Goal: Task Accomplishment & Management: Complete application form

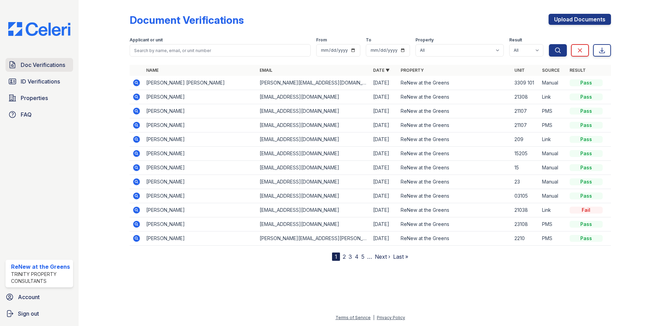
click at [44, 70] on link "Doc Verifications" at bounding box center [40, 65] width 68 height 14
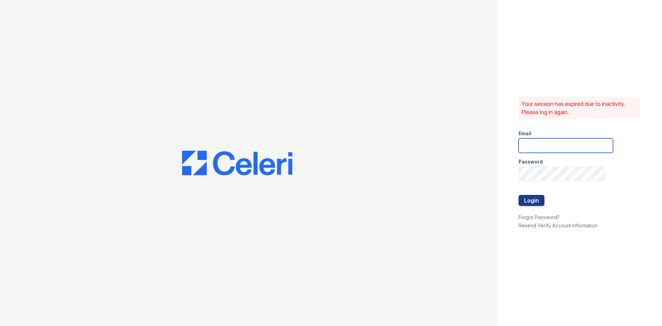
click at [559, 145] on input "email" at bounding box center [566, 145] width 94 height 14
type input "renewatthegreens@trinity-pm.com"
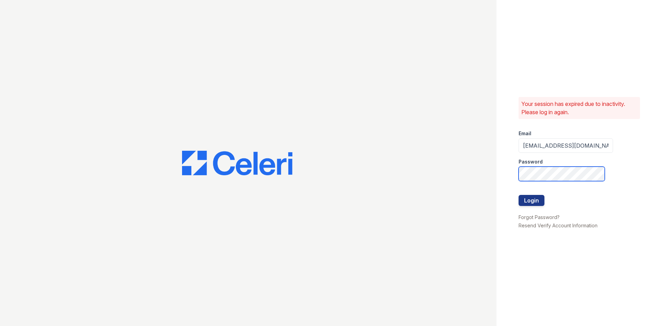
click at [519, 195] on button "Login" at bounding box center [532, 200] width 26 height 11
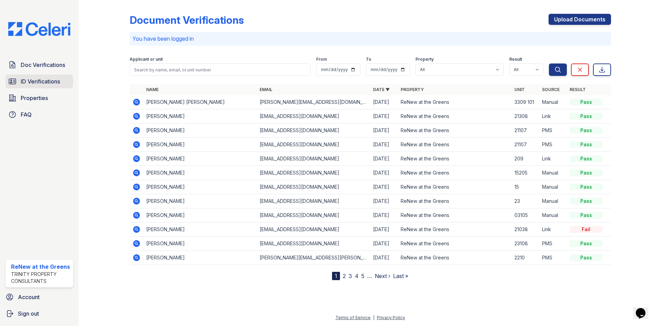
click at [45, 84] on span "ID Verifications" at bounding box center [40, 81] width 39 height 8
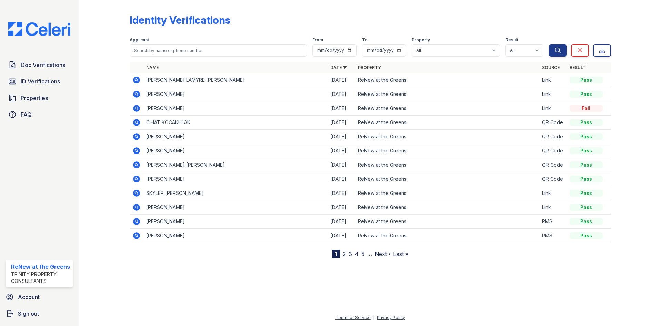
click at [136, 80] on icon at bounding box center [136, 80] width 2 height 2
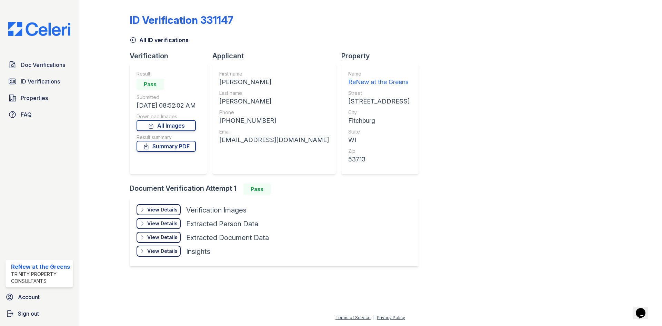
click at [228, 82] on div "DARRION LAMYRE" at bounding box center [274, 82] width 110 height 10
click at [33, 93] on link "Properties" at bounding box center [40, 98] width 68 height 14
click at [37, 87] on link "ID Verifications" at bounding box center [40, 81] width 68 height 14
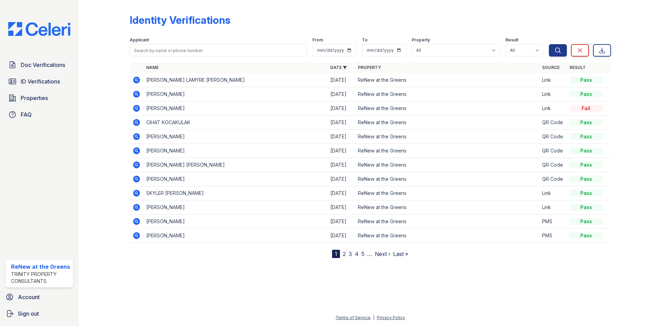
click at [194, 58] on form "Applicant From To Property All ReNew at the Greens Result All Pass Fail Caution…" at bounding box center [370, 46] width 481 height 28
click at [203, 48] on input "search" at bounding box center [218, 50] width 177 height 12
type input "kianna"
click at [549, 44] on button "Search" at bounding box center [558, 50] width 18 height 12
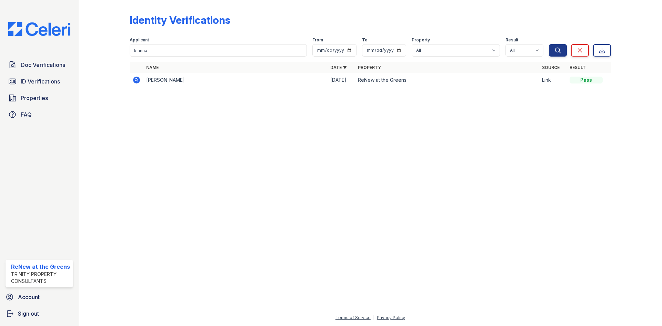
click at [134, 80] on icon at bounding box center [136, 80] width 7 height 7
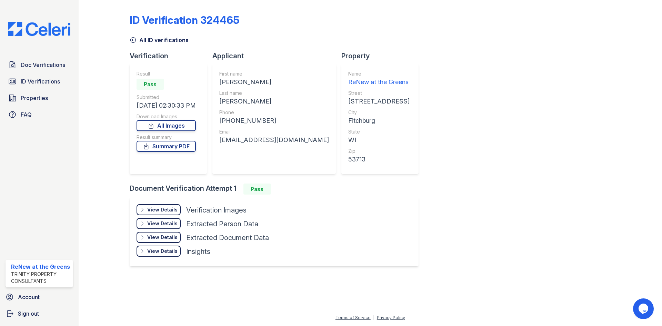
click at [170, 210] on div "View Details" at bounding box center [162, 209] width 30 height 7
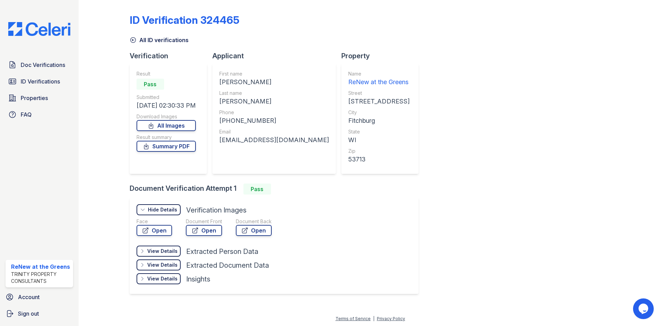
scroll to position [1, 0]
click at [202, 230] on link "Open" at bounding box center [204, 229] width 36 height 11
click at [42, 67] on span "Doc Verifications" at bounding box center [43, 65] width 44 height 8
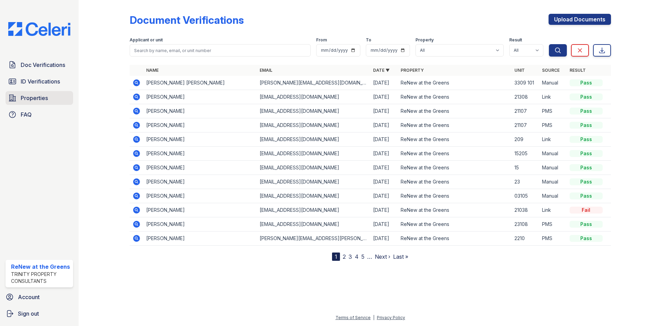
click at [42, 97] on span "Properties" at bounding box center [34, 98] width 27 height 8
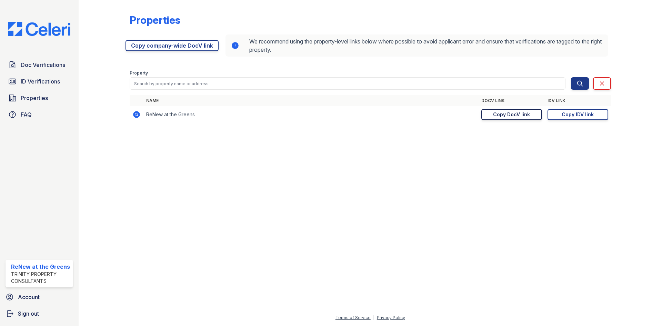
click at [495, 117] on div "Copy DocV link" at bounding box center [511, 114] width 37 height 7
click at [51, 66] on span "Doc Verifications" at bounding box center [43, 65] width 44 height 8
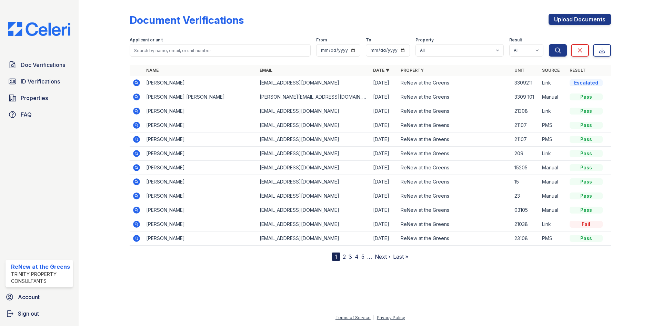
click at [126, 82] on div at bounding box center [110, 132] width 40 height 258
click at [133, 80] on icon at bounding box center [136, 83] width 8 height 8
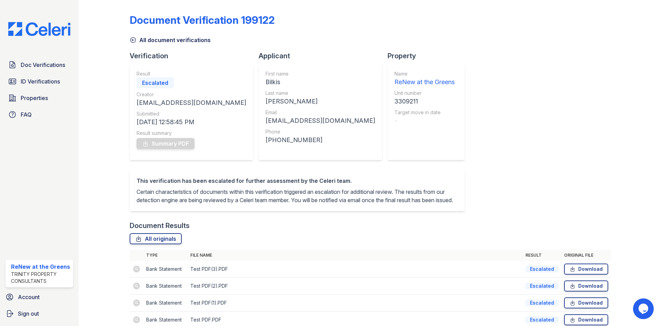
click at [177, 38] on link "All document verifications" at bounding box center [170, 40] width 81 height 8
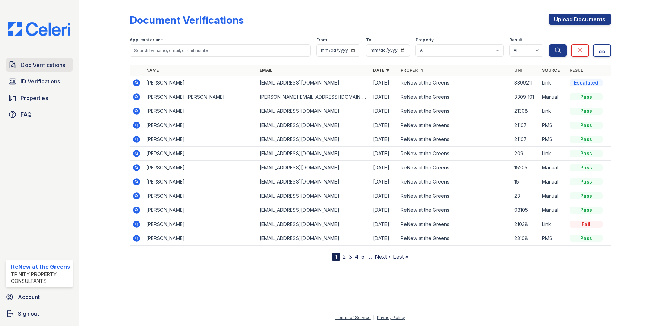
click at [50, 64] on span "Doc Verifications" at bounding box center [43, 65] width 44 height 8
click at [572, 23] on link "Upload Documents" at bounding box center [580, 19] width 62 height 11
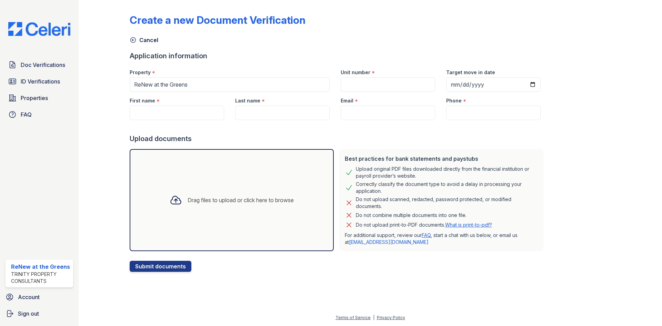
click at [304, 150] on div "Drag files to upload or click here to browse" at bounding box center [232, 200] width 204 height 102
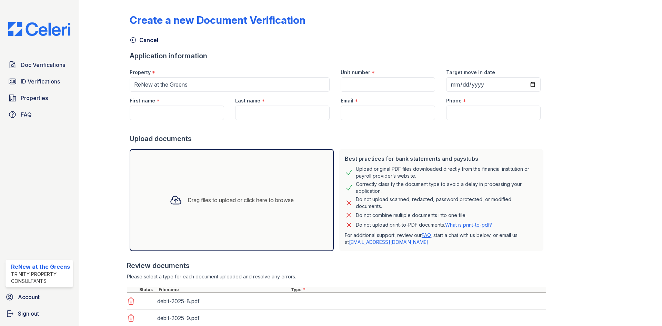
scroll to position [66, 0]
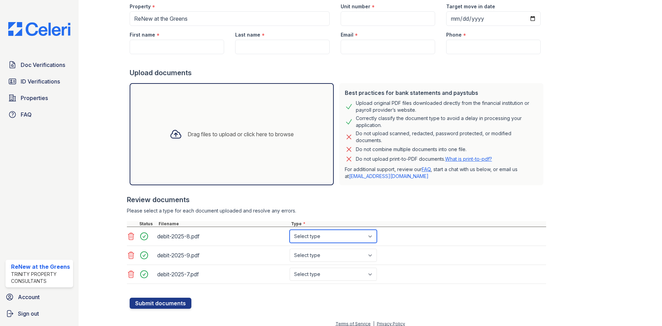
click at [318, 238] on select "Select type Paystub Bank Statement Offer Letter Tax Documents Benefit Award Let…" at bounding box center [333, 236] width 87 height 13
select select "bank_statement"
click at [290, 230] on select "Select type Paystub Bank Statement Offer Letter Tax Documents Benefit Award Let…" at bounding box center [333, 236] width 87 height 13
click at [323, 260] on select "Select type Paystub Bank Statement Offer Letter Tax Documents Benefit Award Let…" at bounding box center [333, 255] width 87 height 13
select select "bank_statement"
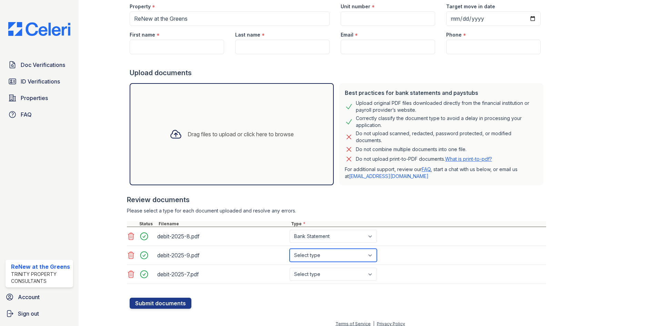
click at [290, 249] on select "Select type Paystub Bank Statement Offer Letter Tax Documents Benefit Award Let…" at bounding box center [333, 255] width 87 height 13
click at [321, 284] on div at bounding box center [336, 287] width 419 height 7
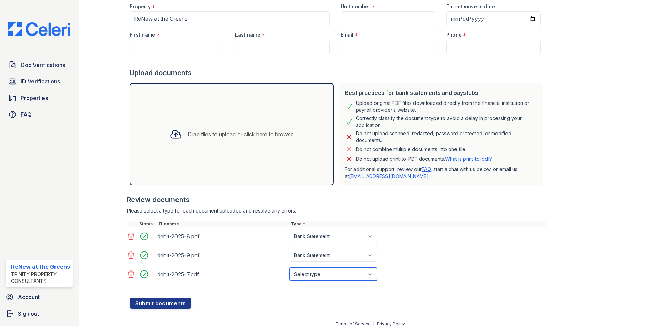
drag, startPoint x: 322, startPoint y: 274, endPoint x: 322, endPoint y: 270, distance: 3.5
click at [322, 274] on select "Select type Paystub Bank Statement Offer Letter Tax Documents Benefit Award Let…" at bounding box center [333, 274] width 87 height 13
select select "bank_statement"
click at [290, 268] on select "Select type Paystub Bank Statement Offer Letter Tax Documents Benefit Award Let…" at bounding box center [333, 274] width 87 height 13
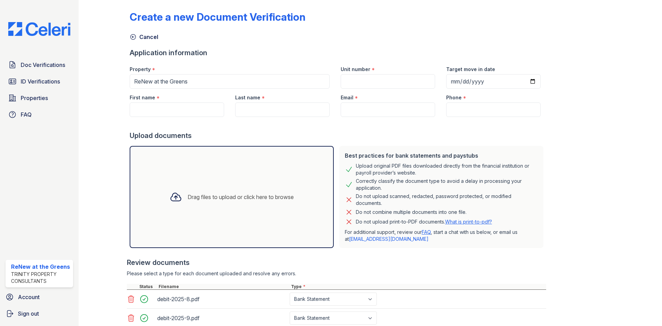
scroll to position [0, 0]
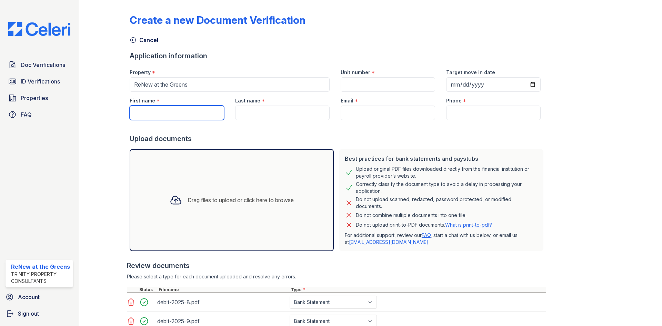
click at [200, 106] on input "First name" at bounding box center [177, 112] width 94 height 14
paste input "Ever"
type input "Ever"
click at [256, 108] on input "Last name" at bounding box center [282, 112] width 94 height 14
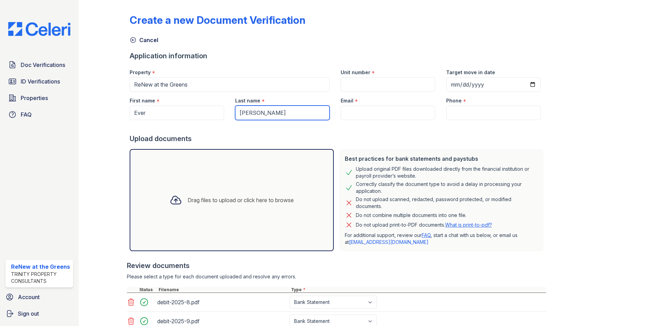
type input "[PERSON_NAME]"
click at [453, 113] on input "Phone" at bounding box center [493, 112] width 94 height 14
paste input "608-335-4606"
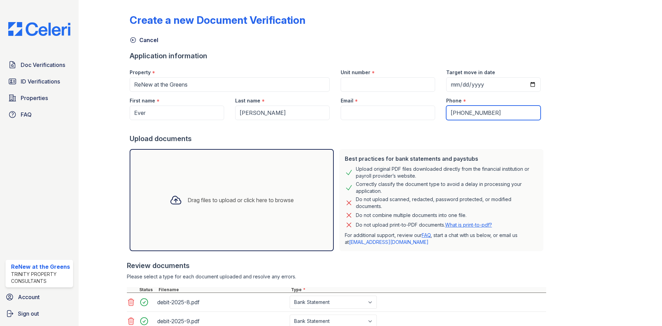
type input "608-335-4606"
click at [401, 81] on input "Unit number" at bounding box center [388, 84] width 94 height 14
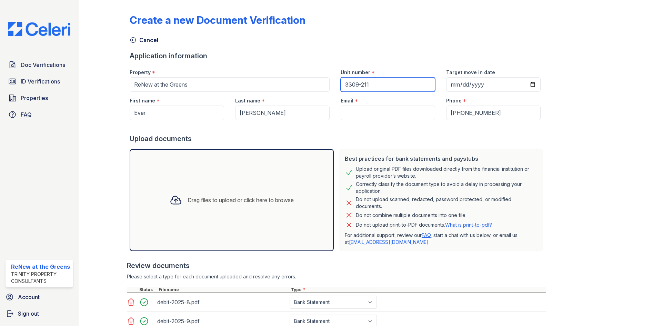
type input "3309-211"
click at [397, 107] on input "Email" at bounding box center [388, 112] width 94 height 14
paste input "[EMAIL_ADDRESS][DOMAIN_NAME]"
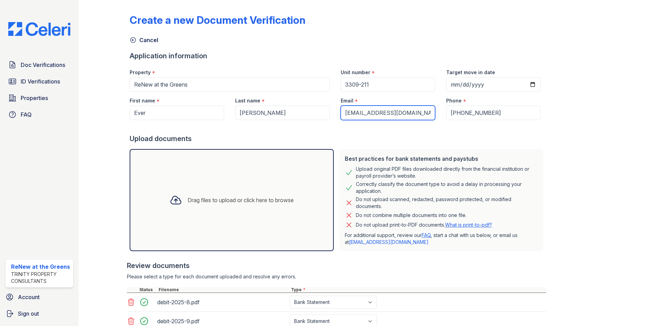
type input "[EMAIL_ADDRESS][DOMAIN_NAME]"
click at [368, 141] on div "Upload documents" at bounding box center [338, 139] width 416 height 10
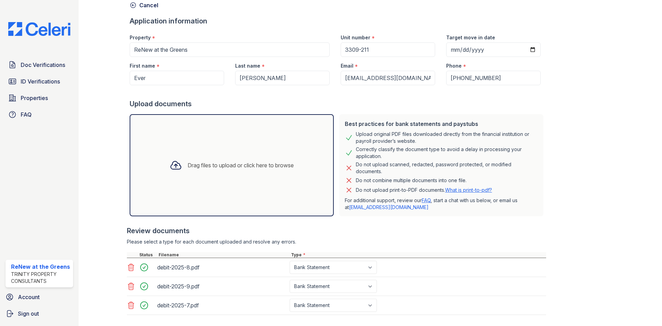
scroll to position [72, 0]
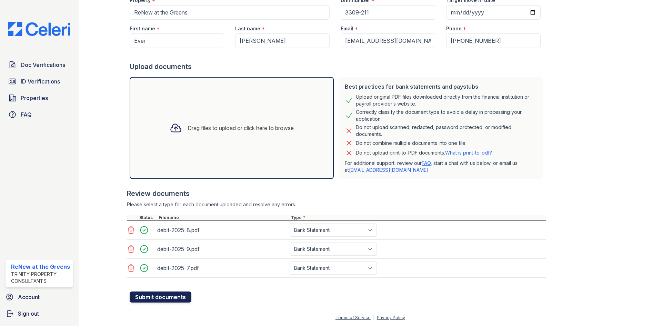
click at [160, 292] on button "Submit documents" at bounding box center [161, 296] width 62 height 11
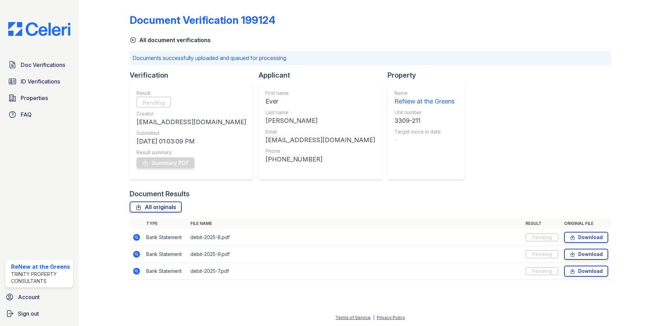
click at [144, 40] on link "All document verifications" at bounding box center [170, 40] width 81 height 8
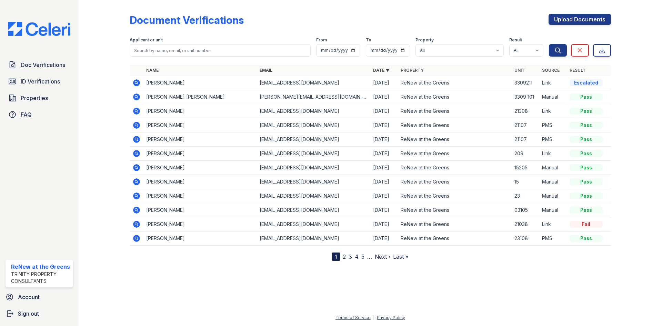
click at [434, 297] on div at bounding box center [370, 293] width 561 height 42
click at [53, 69] on span "Doc Verifications" at bounding box center [43, 65] width 44 height 8
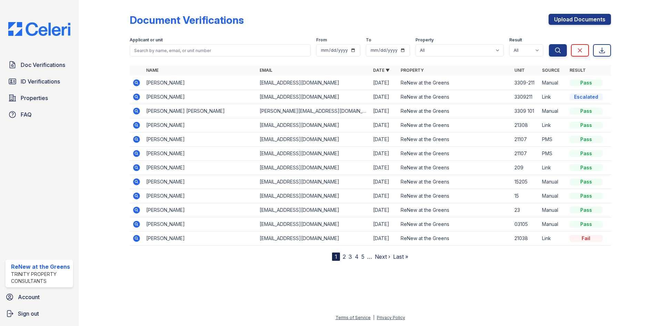
click at [134, 82] on icon at bounding box center [136, 82] width 7 height 7
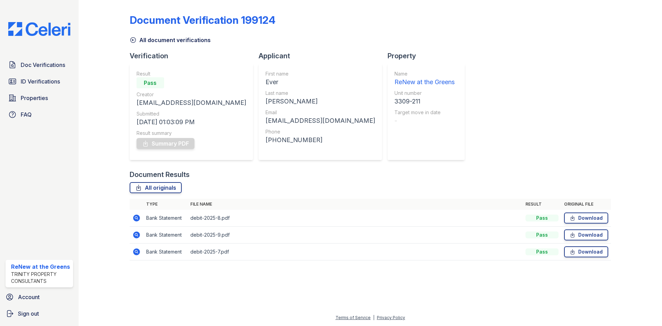
click at [137, 218] on icon at bounding box center [136, 218] width 2 height 2
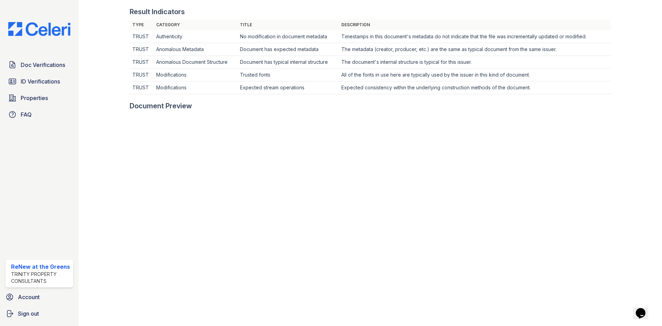
scroll to position [241, 0]
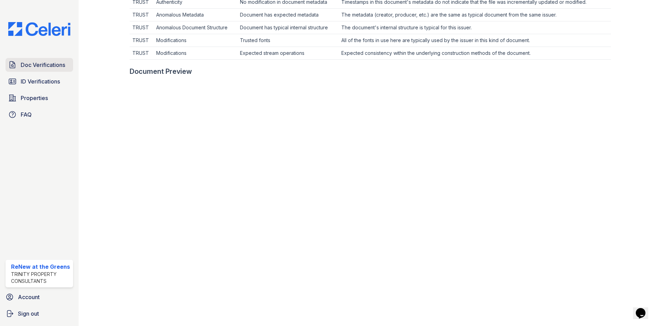
click at [56, 65] on span "Doc Verifications" at bounding box center [43, 65] width 44 height 8
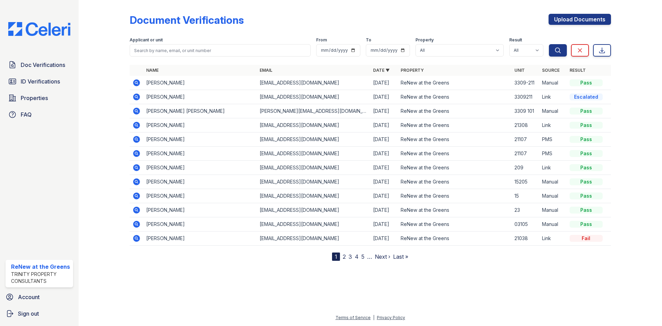
click at [138, 95] on icon at bounding box center [136, 96] width 7 height 7
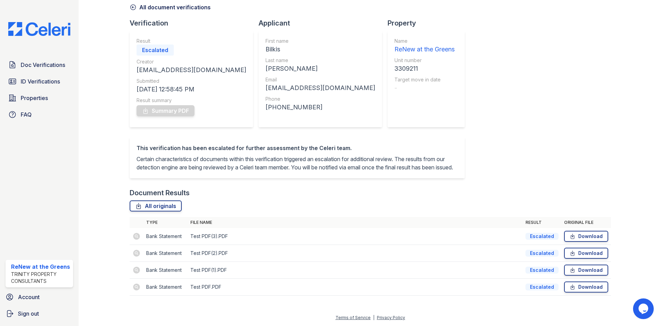
click at [136, 239] on td at bounding box center [137, 236] width 14 height 17
click at [138, 254] on td at bounding box center [137, 253] width 14 height 17
click at [570, 237] on icon at bounding box center [573, 236] width 6 height 7
click at [573, 255] on link "Download" at bounding box center [586, 253] width 44 height 11
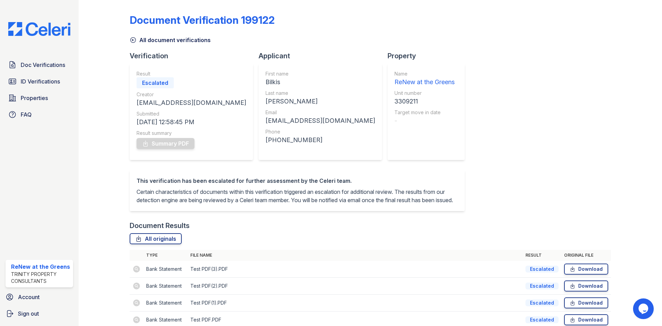
click at [151, 39] on link "All document verifications" at bounding box center [170, 40] width 81 height 8
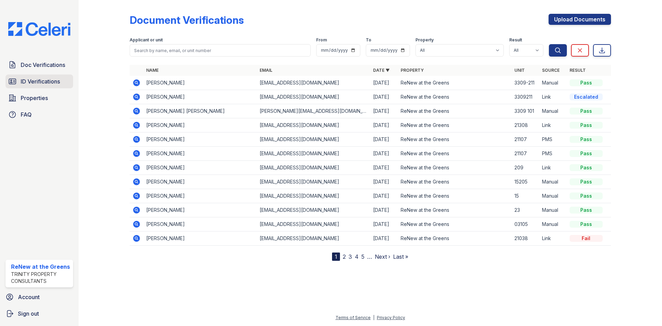
click at [42, 82] on span "ID Verifications" at bounding box center [40, 81] width 39 height 8
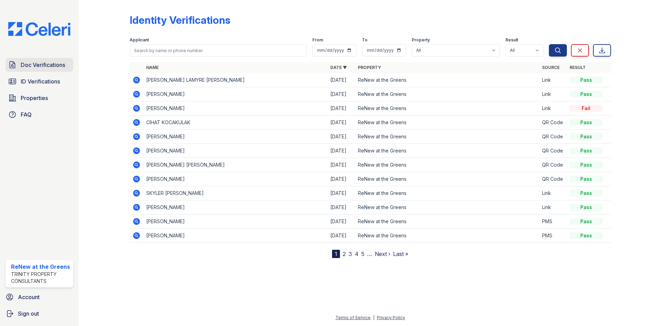
click at [48, 63] on span "Doc Verifications" at bounding box center [43, 65] width 44 height 8
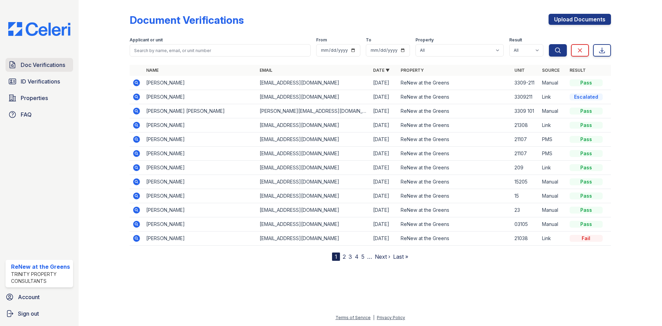
click at [42, 70] on link "Doc Verifications" at bounding box center [40, 65] width 68 height 14
click at [43, 63] on span "Doc Verifications" at bounding box center [43, 65] width 44 height 8
click at [47, 76] on link "ID Verifications" at bounding box center [40, 81] width 68 height 14
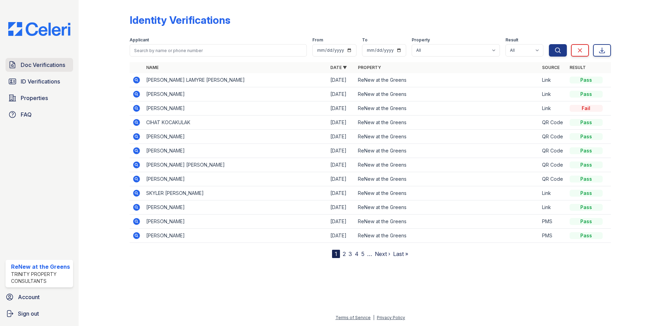
click at [42, 70] on link "Doc Verifications" at bounding box center [40, 65] width 68 height 14
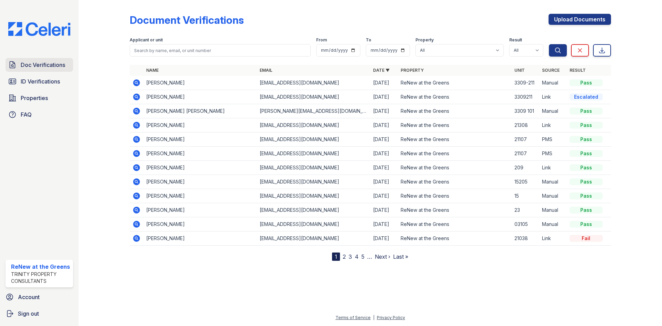
click at [32, 63] on span "Doc Verifications" at bounding box center [43, 65] width 44 height 8
click at [60, 84] on span "ID Verifications" at bounding box center [40, 81] width 39 height 8
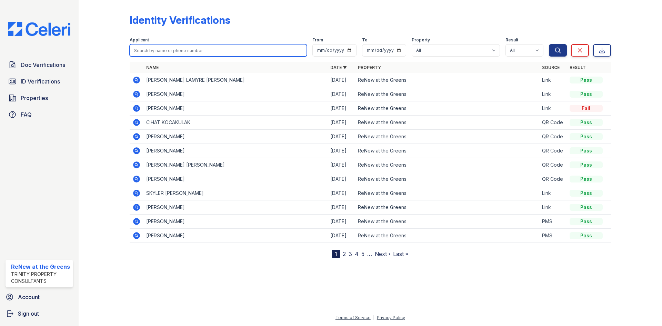
click at [168, 51] on input "search" at bounding box center [218, 50] width 177 height 12
click at [169, 51] on input "search" at bounding box center [218, 50] width 177 height 12
type input "ever"
click at [549, 44] on button "Search" at bounding box center [558, 50] width 18 height 12
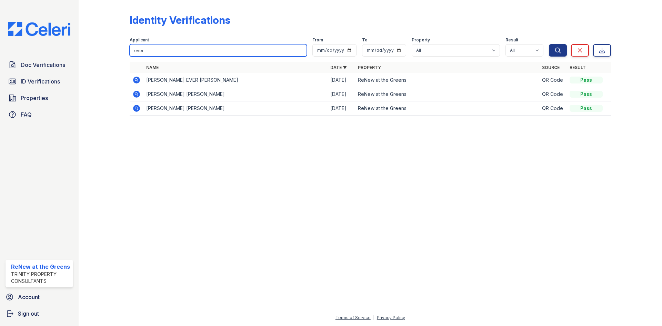
click at [169, 51] on input "ever" at bounding box center [218, 50] width 177 height 12
click at [299, 51] on input "ever" at bounding box center [218, 50] width 177 height 12
click at [301, 52] on input "search" at bounding box center [218, 50] width 177 height 12
type input "bilkis"
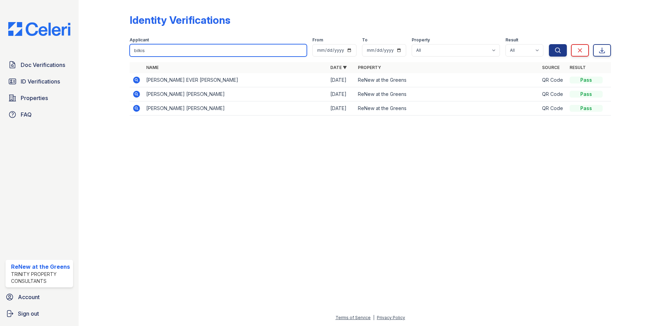
click at [549, 44] on button "Search" at bounding box center [558, 50] width 18 height 12
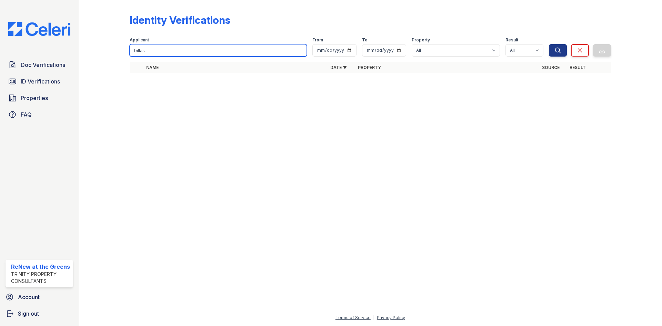
click at [140, 52] on input "bilkis" at bounding box center [218, 50] width 177 height 12
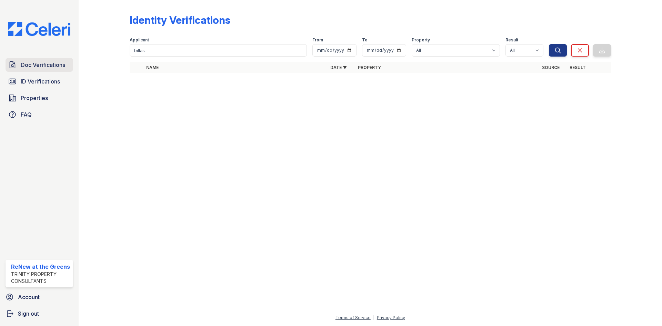
click at [58, 67] on span "Doc Verifications" at bounding box center [43, 65] width 44 height 8
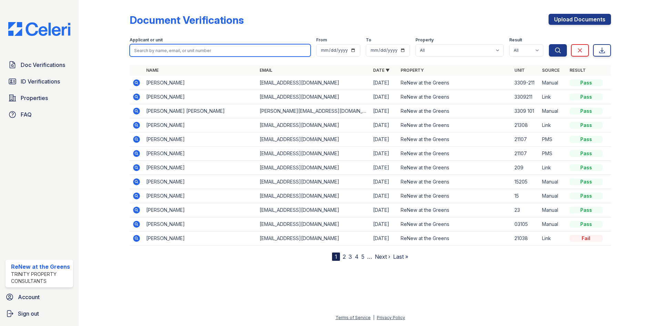
click at [191, 54] on input "search" at bounding box center [220, 50] width 181 height 12
type input "[PERSON_NAME]"
click at [549, 44] on button "Search" at bounding box center [558, 50] width 18 height 12
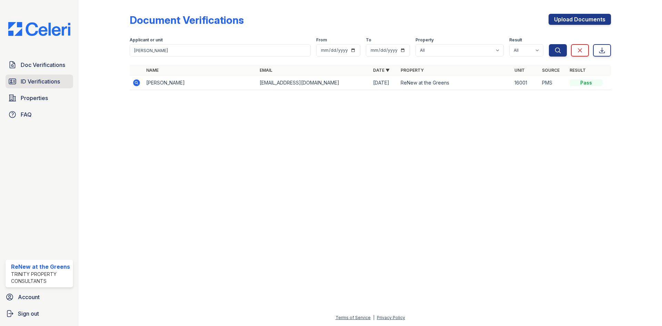
click at [61, 78] on link "ID Verifications" at bounding box center [40, 81] width 68 height 14
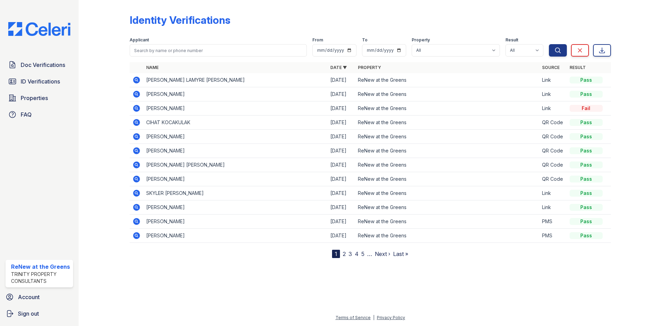
click at [159, 51] on input "search" at bounding box center [218, 50] width 177 height 12
type input "[PERSON_NAME]"
click at [549, 44] on button "Search" at bounding box center [558, 50] width 18 height 12
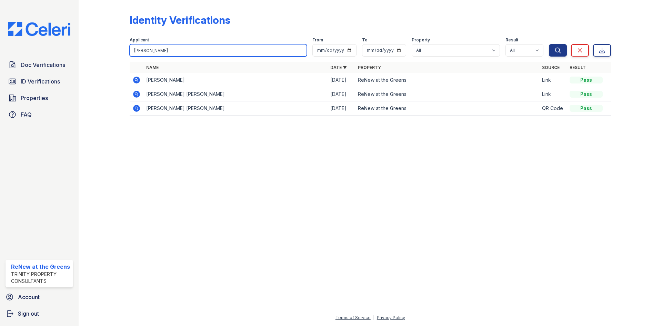
click at [298, 49] on input "[PERSON_NAME]" at bounding box center [218, 50] width 177 height 12
click at [304, 51] on input "[PERSON_NAME]" at bounding box center [218, 50] width 177 height 12
type input "a"
click at [299, 32] on form "Applicant From To Property All ReNew at the Greens Result All Pass Fail Caution…" at bounding box center [370, 46] width 481 height 28
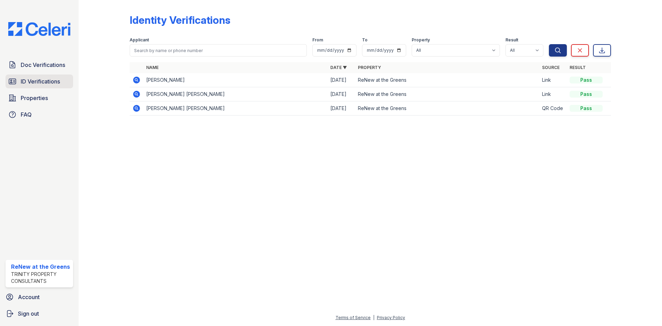
click at [46, 83] on span "ID Verifications" at bounding box center [40, 81] width 39 height 8
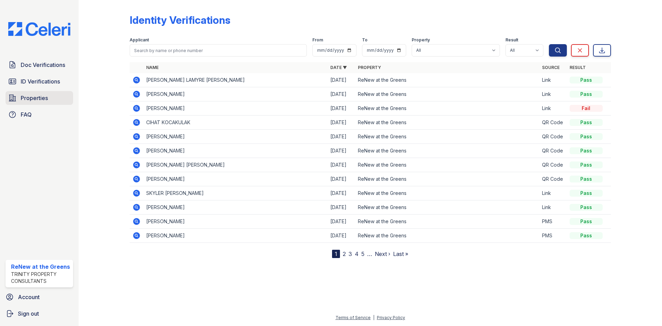
click at [44, 94] on span "Properties" at bounding box center [34, 98] width 27 height 8
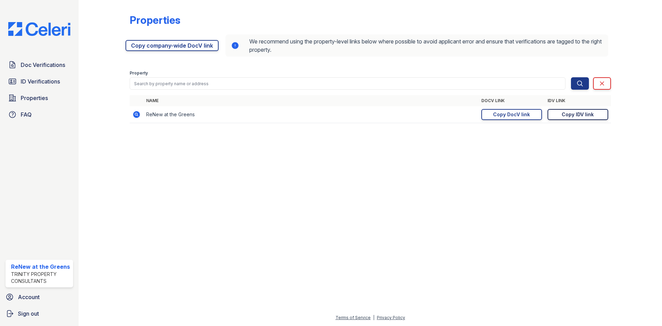
click at [559, 111] on link "Copy IDV link Copy link" at bounding box center [577, 114] width 61 height 11
